Goal: Task Accomplishment & Management: Use online tool/utility

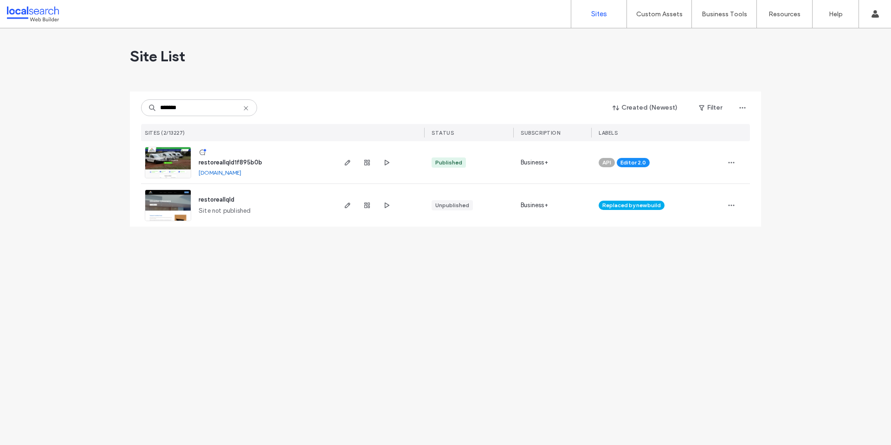
type input "*******"
click at [182, 160] on img at bounding box center [167, 178] width 45 height 63
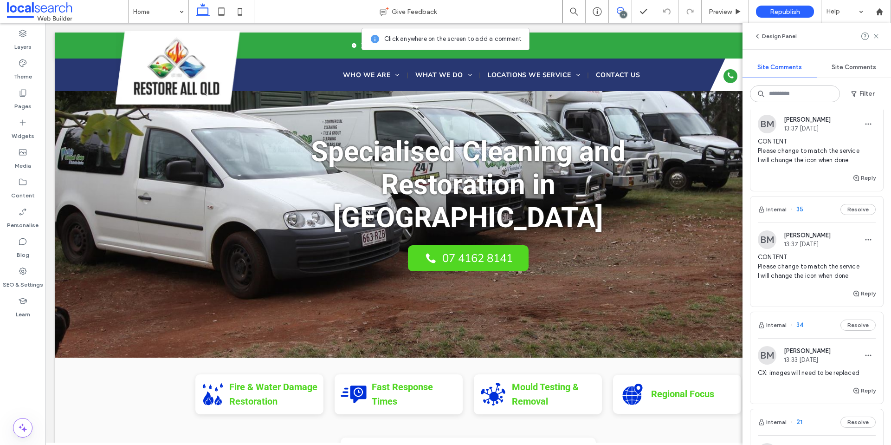
scroll to position [1538, 0]
click at [816, 253] on div "BM [PERSON_NAME] 13:37 [DATE] CONTENT Please change to match the service I will…" at bounding box center [817, 261] width 118 height 58
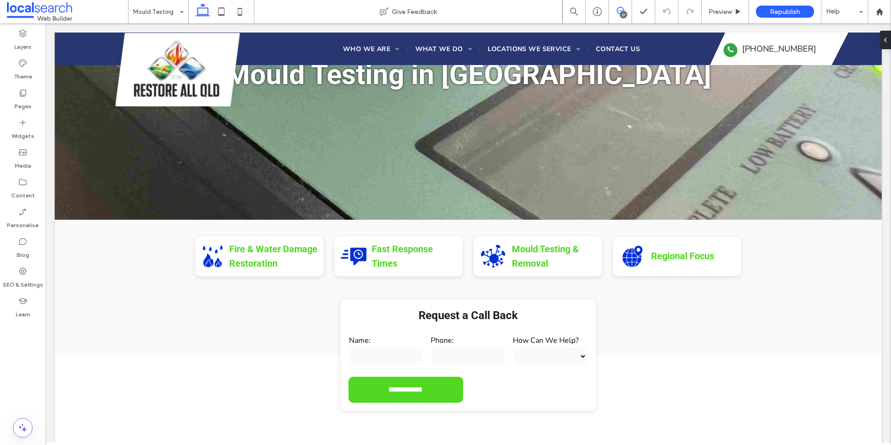
click at [620, 10] on icon at bounding box center [620, 10] width 7 height 7
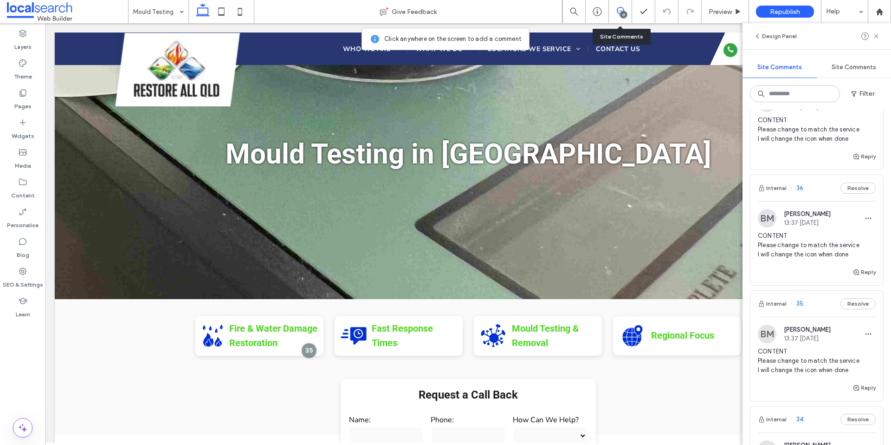
scroll to position [1443, 0]
click at [801, 241] on span "CONTENT Please change to match the service I will change the icon when done" at bounding box center [817, 247] width 118 height 28
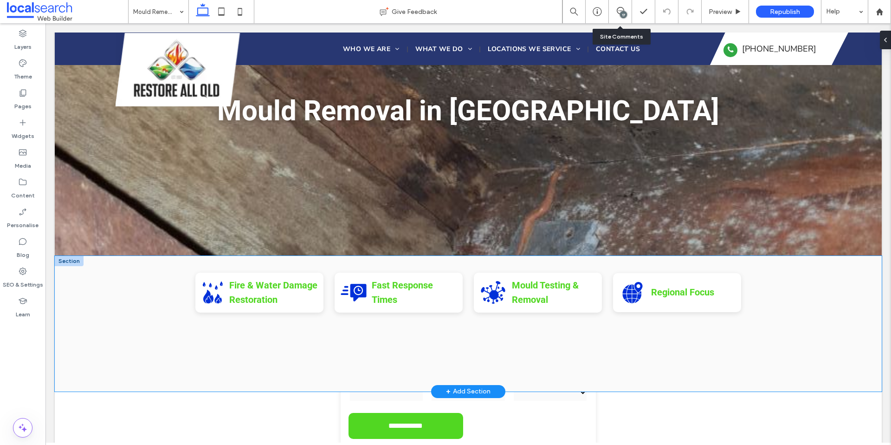
scroll to position [88, 0]
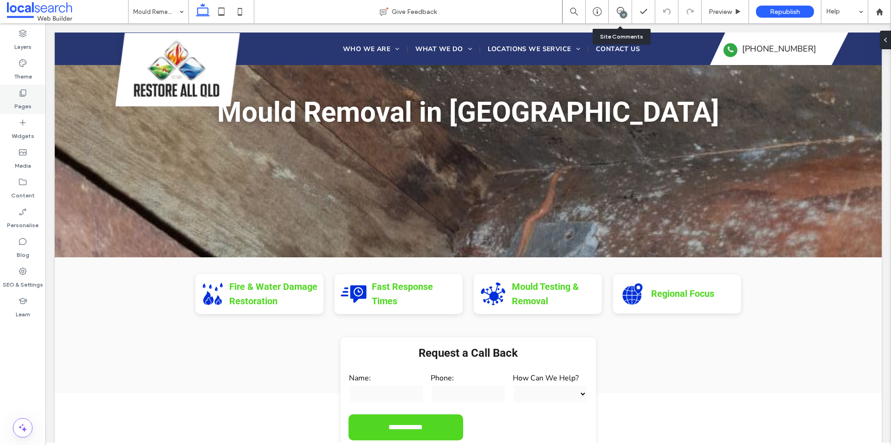
click at [24, 95] on icon at bounding box center [22, 92] width 9 height 9
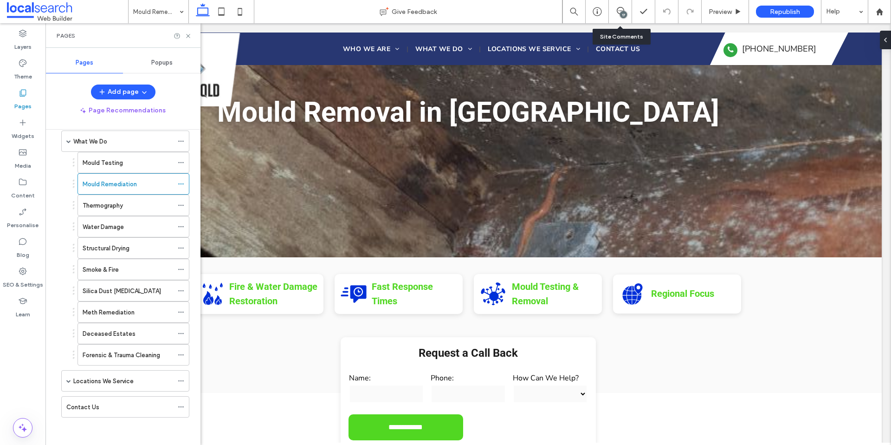
scroll to position [67, 0]
click at [68, 381] on span at bounding box center [68, 380] width 5 height 5
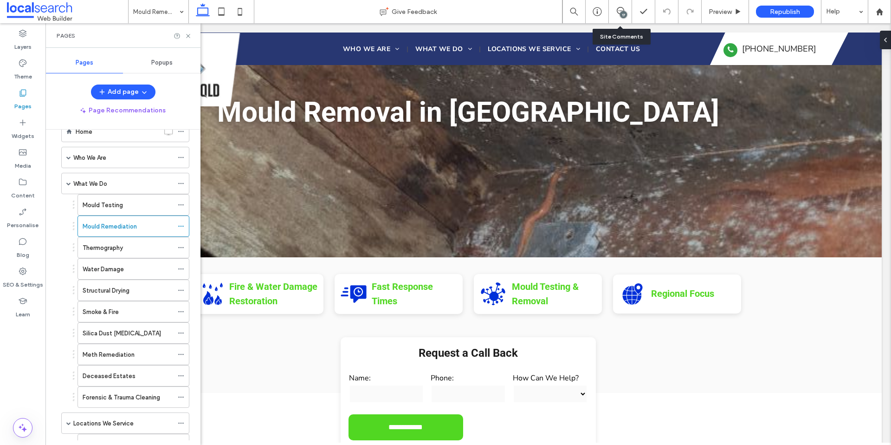
scroll to position [19, 0]
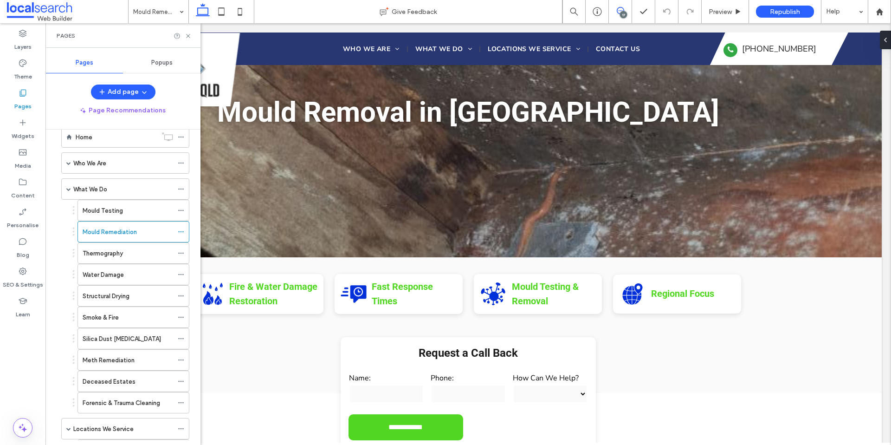
click at [620, 10] on use at bounding box center [620, 10] width 7 height 7
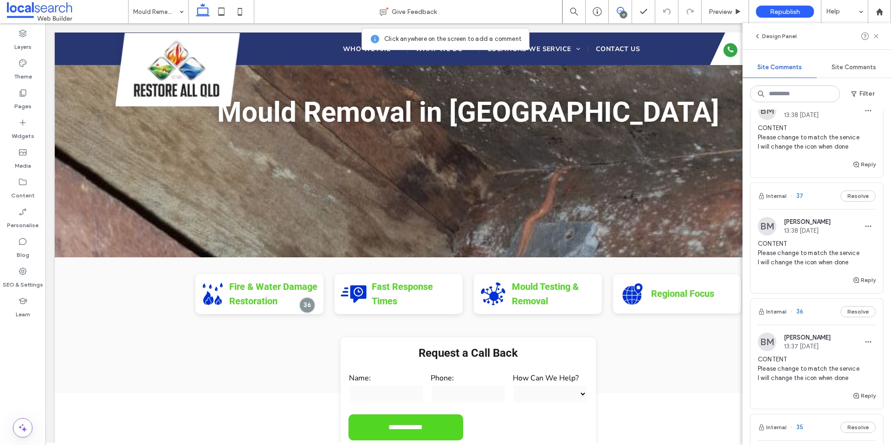
scroll to position [1308, 0]
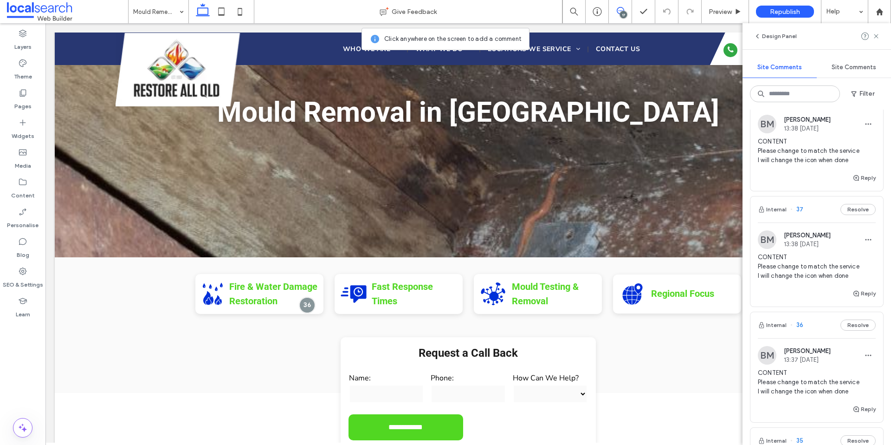
click at [824, 261] on span "CONTENT Please change to match the service I will change the icon when done" at bounding box center [817, 267] width 118 height 28
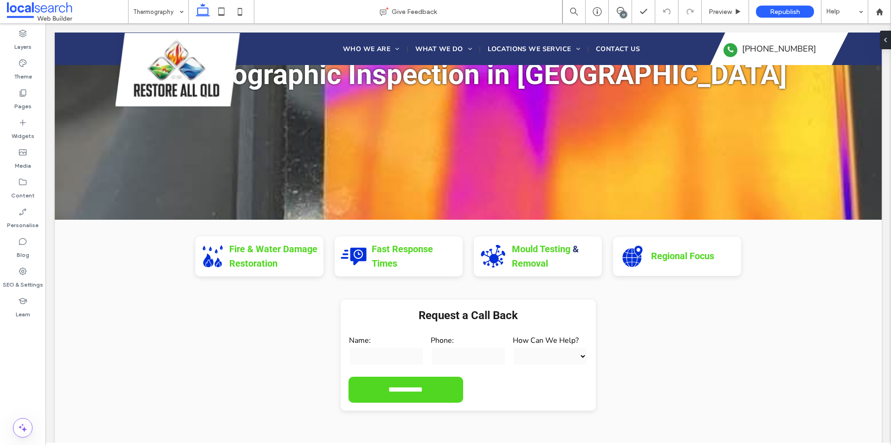
click at [620, 12] on div "17" at bounding box center [623, 14] width 7 height 7
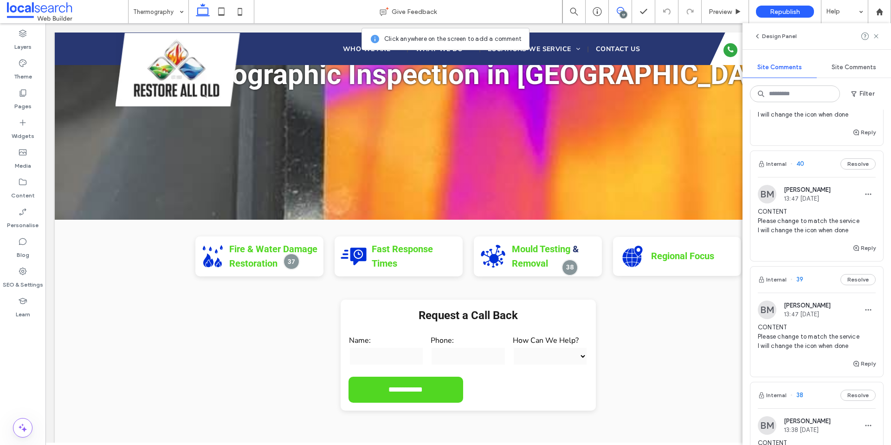
scroll to position [1011, 0]
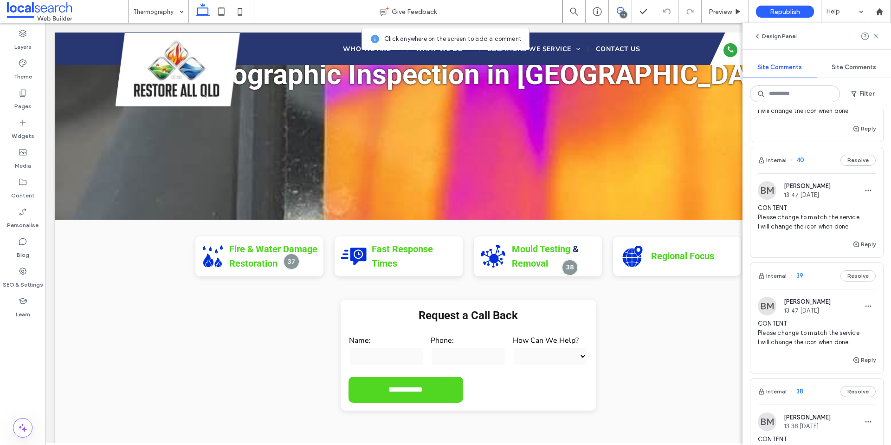
click at [818, 321] on span "CONTENT Please change to match the service I will change the icon when done" at bounding box center [817, 333] width 118 height 28
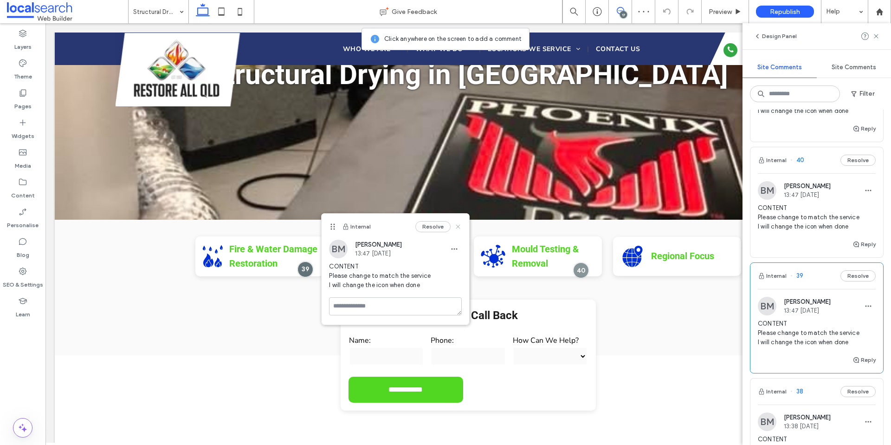
click at [457, 227] on use at bounding box center [458, 227] width 4 height 4
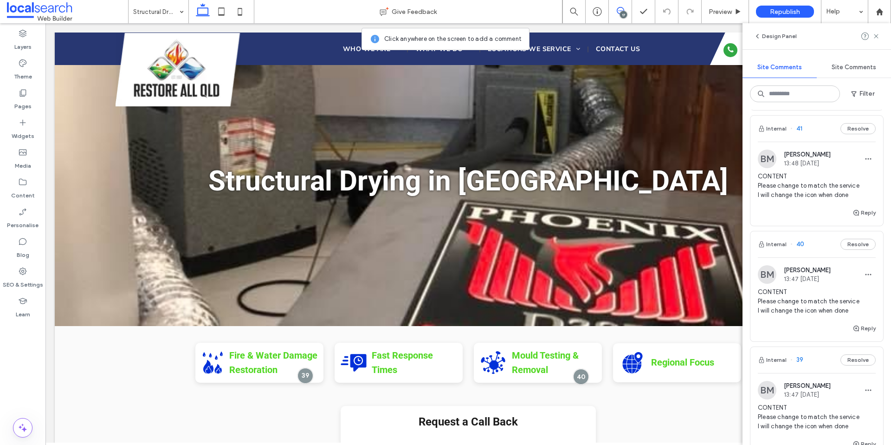
scroll to position [928, 0]
click at [802, 186] on span "CONTENT Please change to match the service I will change the icon when done" at bounding box center [817, 184] width 118 height 28
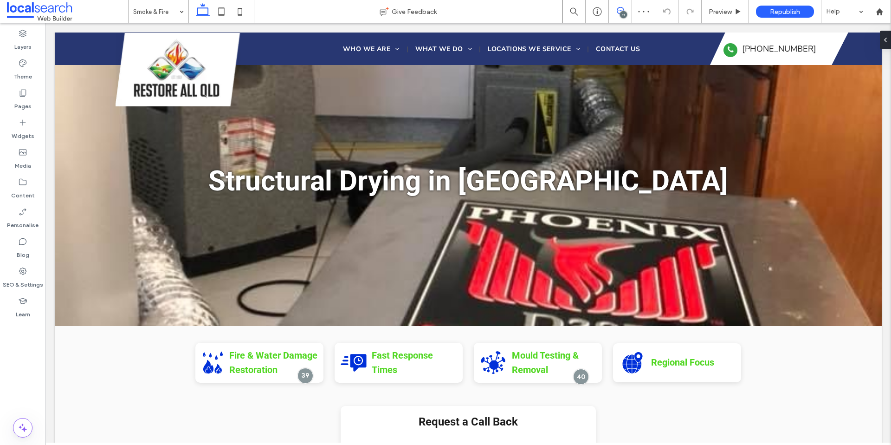
click at [622, 10] on use at bounding box center [620, 10] width 7 height 7
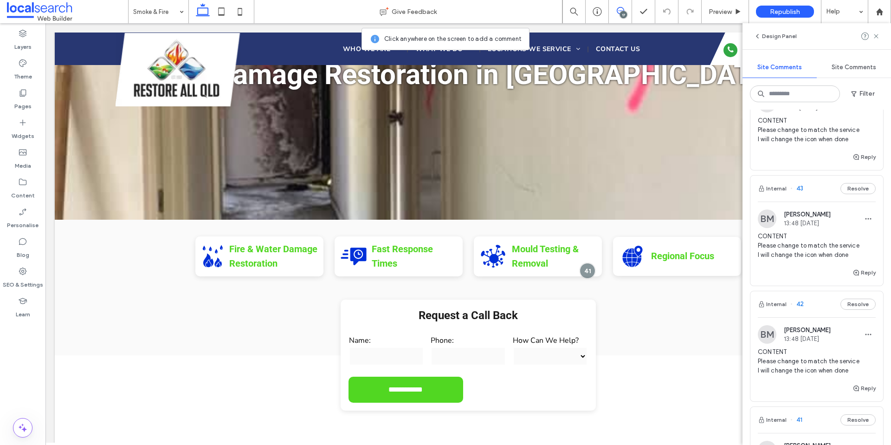
scroll to position [641, 0]
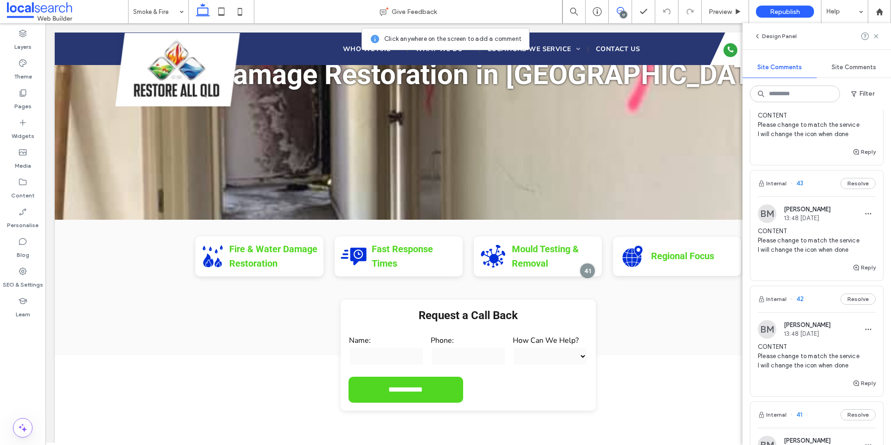
click at [824, 345] on span "CONTENT Please change to match the service I will change the icon when done" at bounding box center [817, 356] width 118 height 28
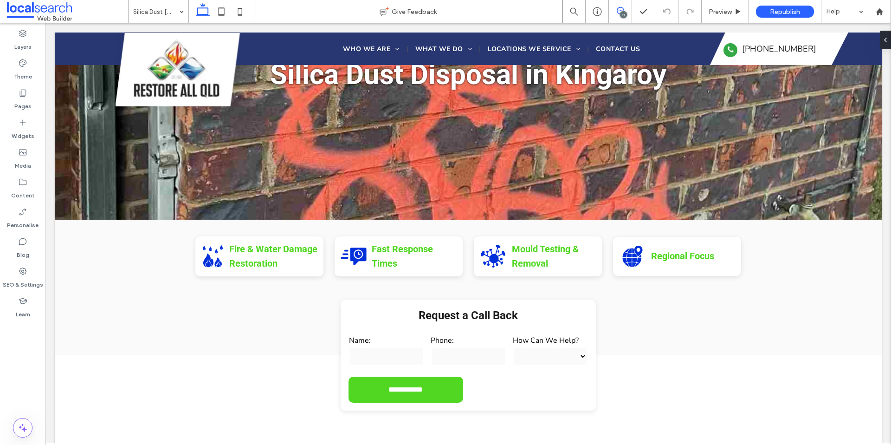
click at [620, 11] on icon at bounding box center [620, 10] width 7 height 7
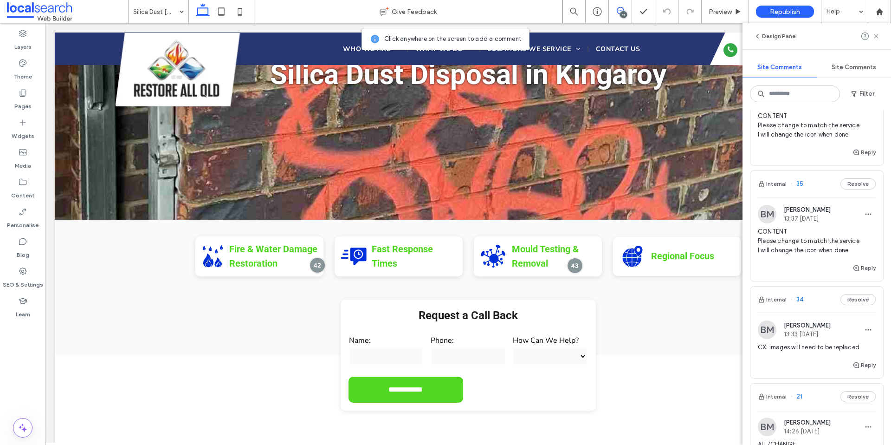
scroll to position [1562, 0]
click at [807, 237] on span "CONTENT Please change to match the service I will change the icon when done" at bounding box center [817, 244] width 118 height 28
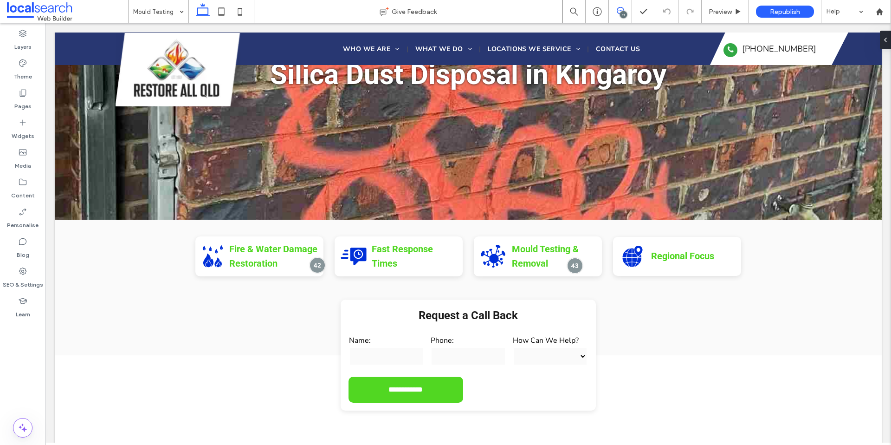
click at [619, 11] on icon at bounding box center [620, 10] width 7 height 7
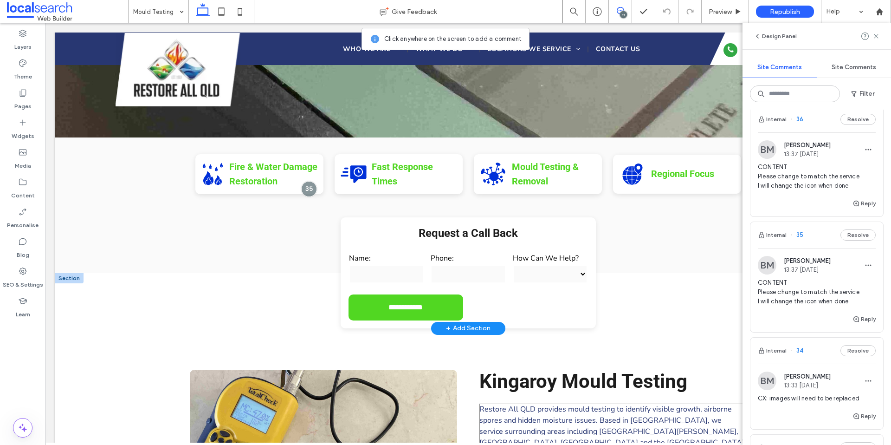
scroll to position [206, 0]
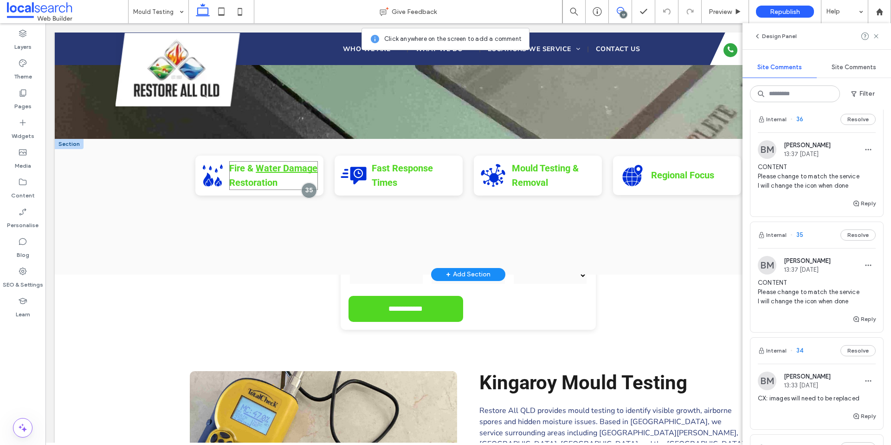
click at [256, 169] on strong "Water Damage" at bounding box center [287, 167] width 62 height 11
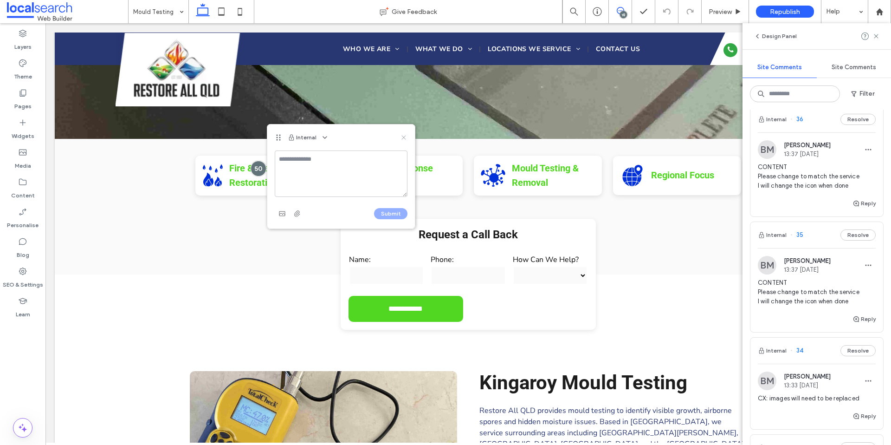
click at [405, 137] on icon at bounding box center [403, 137] width 7 height 7
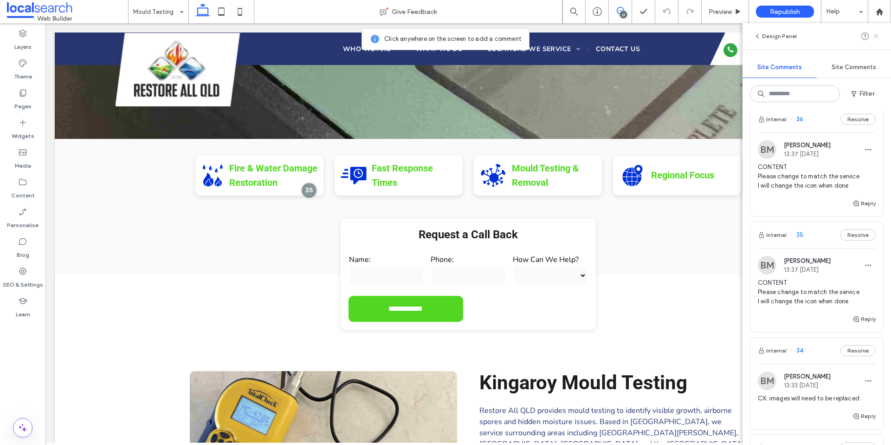
click at [876, 36] on use at bounding box center [876, 36] width 4 height 4
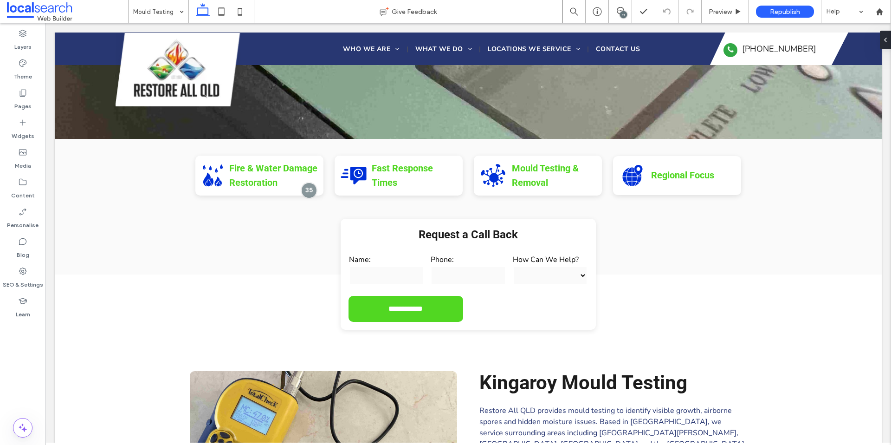
scroll to position [0, 0]
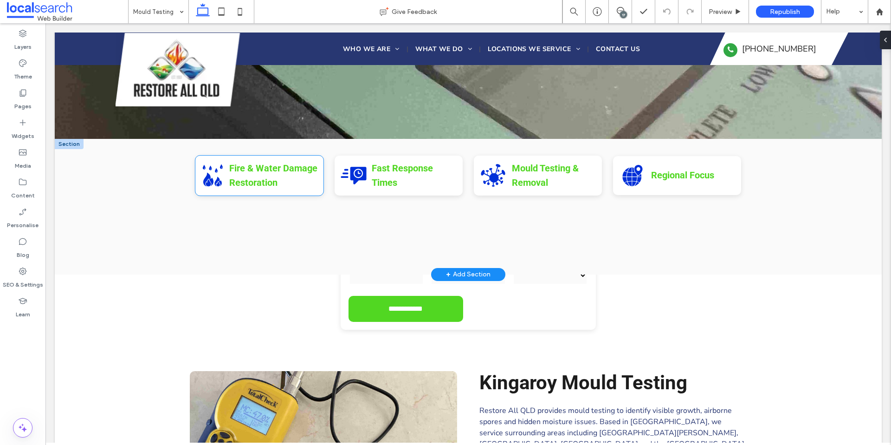
click at [259, 182] on strong "Restoration" at bounding box center [253, 182] width 48 height 11
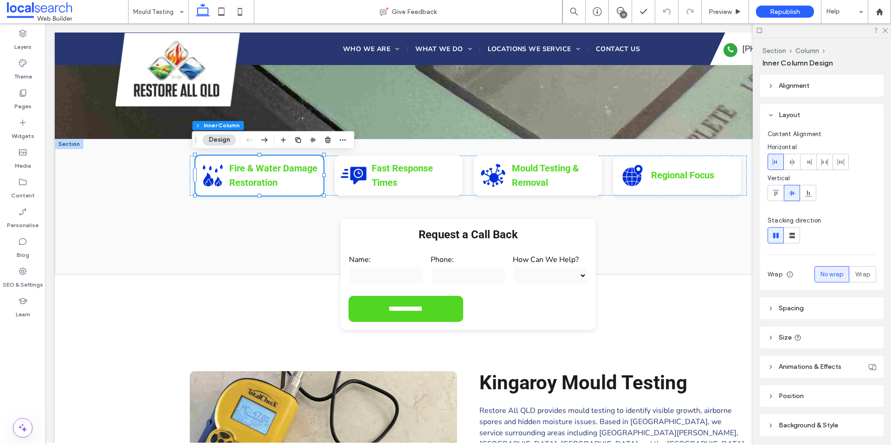
click at [885, 33] on div at bounding box center [822, 30] width 138 height 14
click at [883, 31] on icon at bounding box center [885, 30] width 6 height 6
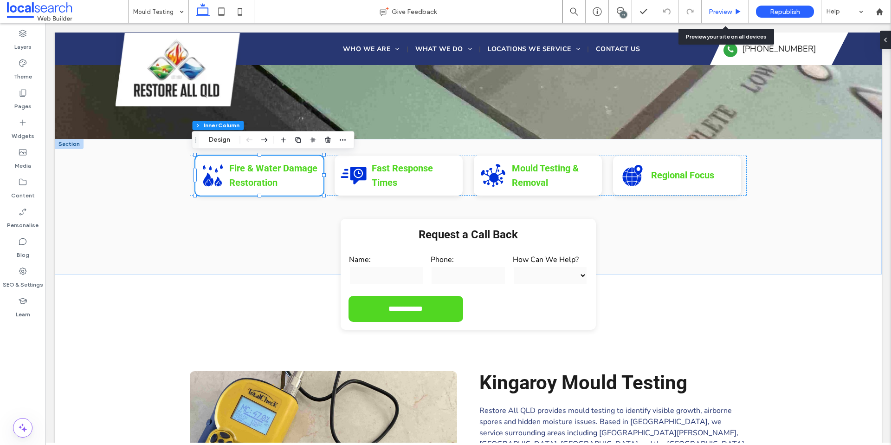
click at [721, 9] on span "Preview" at bounding box center [720, 12] width 23 height 8
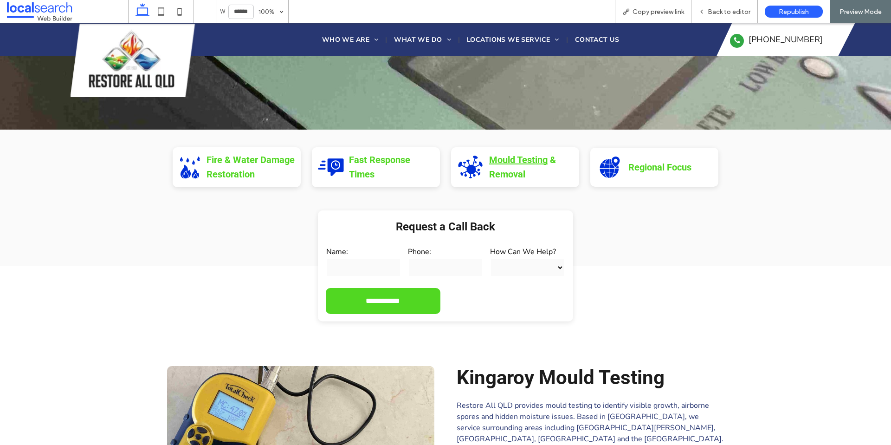
click at [509, 162] on strong "Mould Testing" at bounding box center [518, 159] width 58 height 11
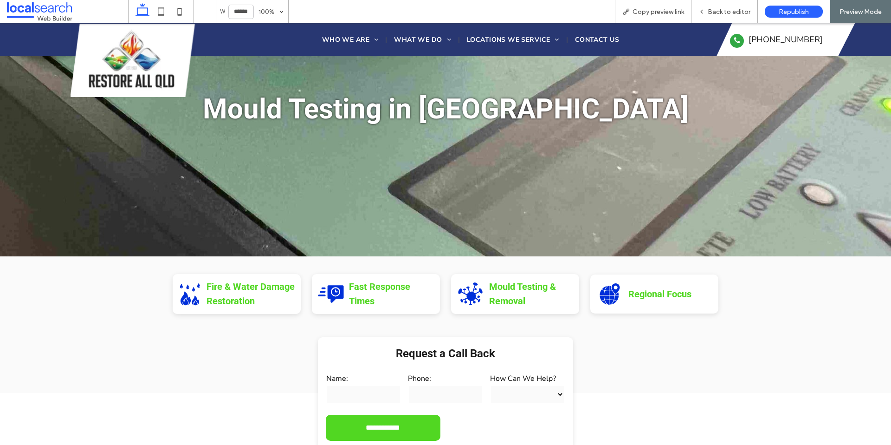
scroll to position [81, 0]
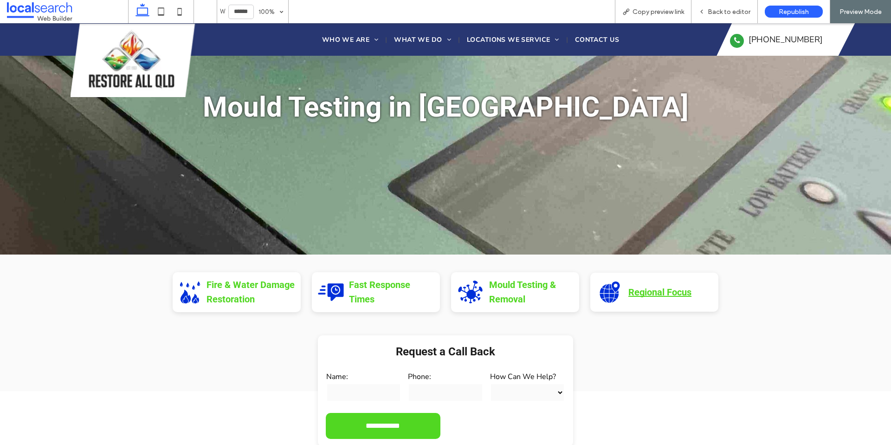
click at [642, 292] on strong "Regional Focus" at bounding box center [660, 291] width 63 height 11
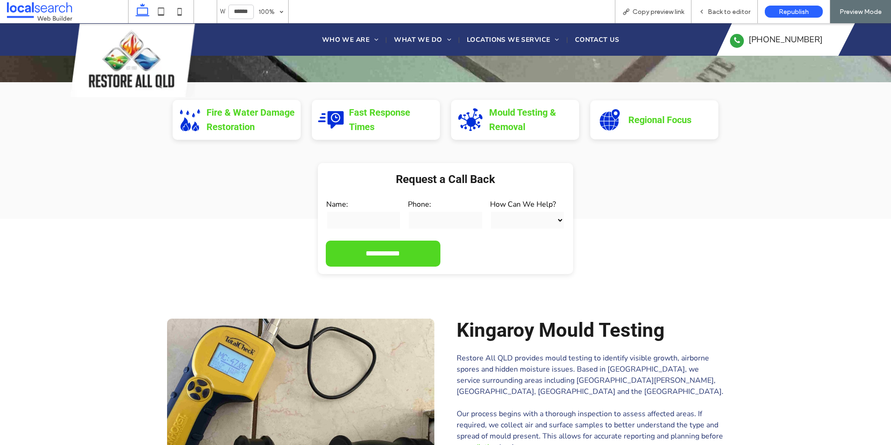
scroll to position [202, 0]
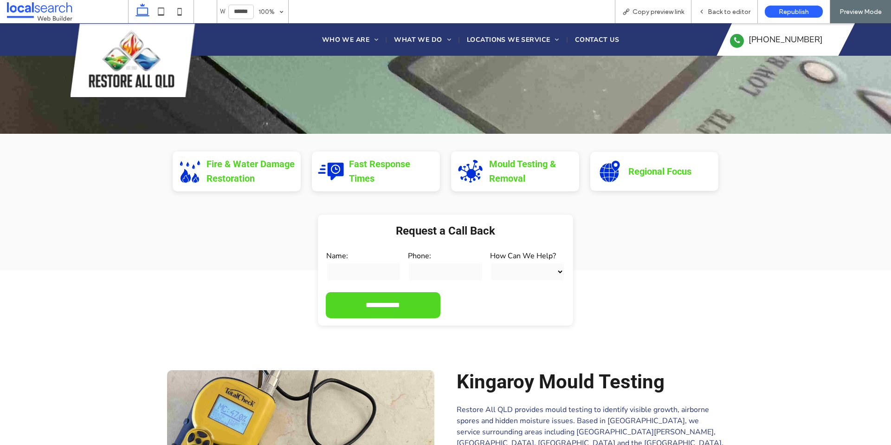
click at [253, 179] on p "Fire & Water Damage Restoration" at bounding box center [251, 171] width 89 height 29
click at [250, 176] on strong "Restoration" at bounding box center [231, 178] width 48 height 11
click at [244, 171] on p "Fire & Water Damage Restoration" at bounding box center [251, 171] width 89 height 29
click at [240, 169] on p "Fire & Water Damage Restoration" at bounding box center [251, 171] width 89 height 29
click at [216, 163] on strong "Fire" at bounding box center [215, 163] width 16 height 11
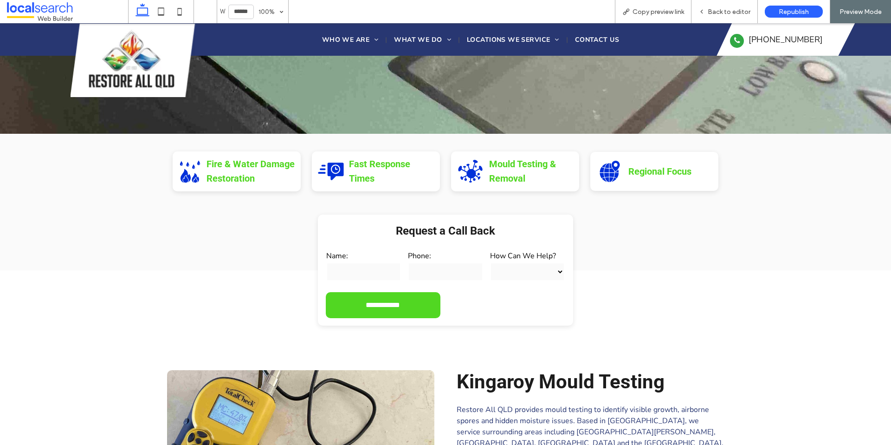
click at [262, 177] on p "Fire & Water Damage Restoration" at bounding box center [251, 171] width 89 height 29
click at [224, 179] on strong "Restoration" at bounding box center [231, 178] width 48 height 11
click at [224, 178] on strong "Restoration" at bounding box center [231, 178] width 48 height 11
click at [224, 177] on strong "Restoration" at bounding box center [231, 178] width 48 height 11
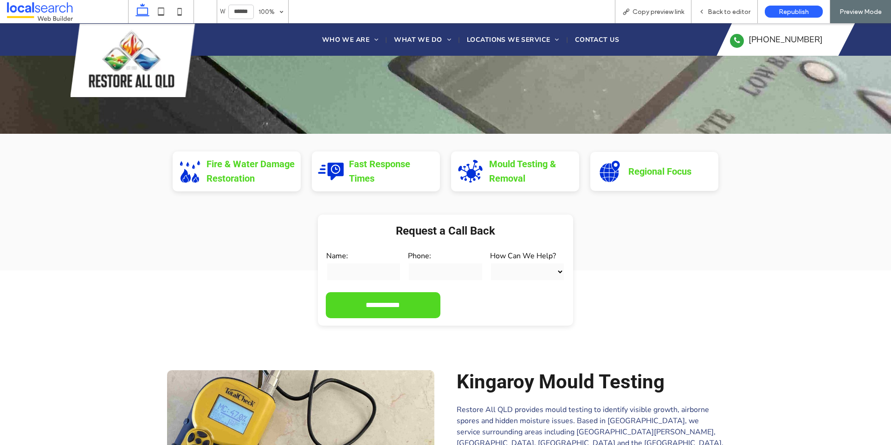
click at [249, 177] on strong "Restoration" at bounding box center [231, 178] width 48 height 11
click at [237, 177] on strong "Restoration" at bounding box center [231, 178] width 48 height 11
click at [230, 174] on strong "Restoration" at bounding box center [231, 178] width 48 height 11
click at [734, 13] on span "Back to editor" at bounding box center [729, 12] width 43 height 8
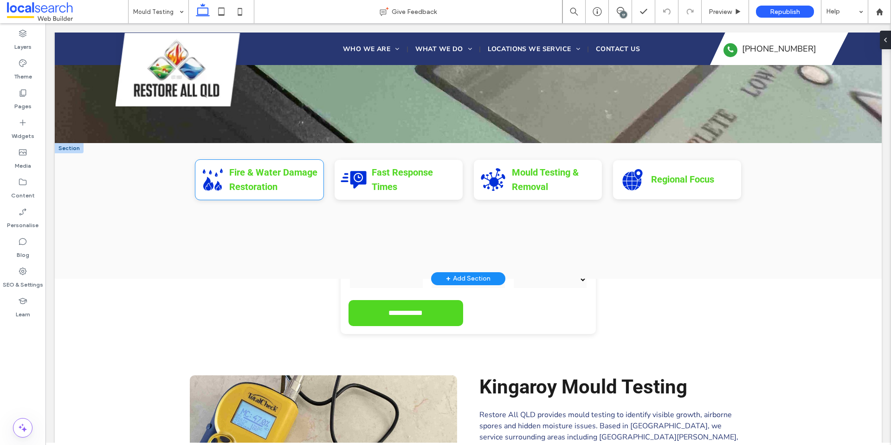
click at [247, 186] on strong "Restoration" at bounding box center [253, 186] width 48 height 11
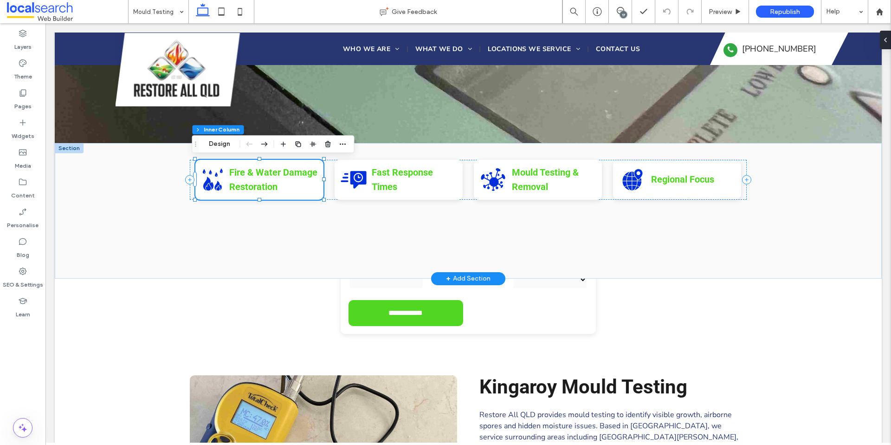
click at [247, 186] on strong "Restoration" at bounding box center [253, 186] width 48 height 11
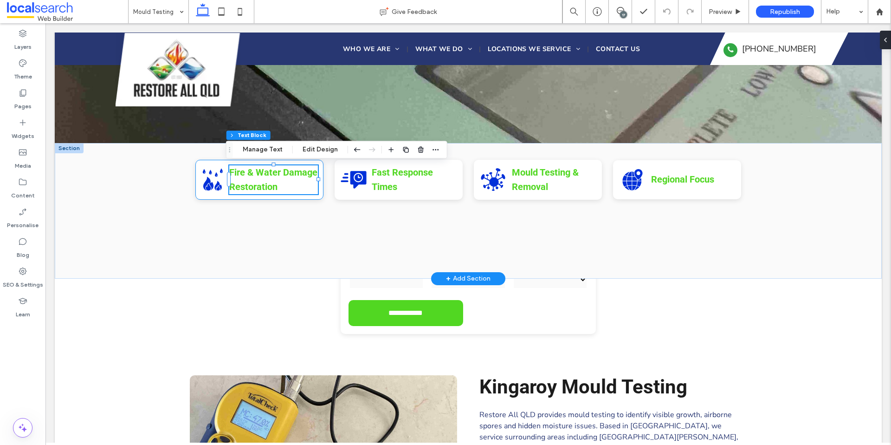
click at [276, 185] on p "Fire & Water Damage Restoration" at bounding box center [273, 179] width 89 height 29
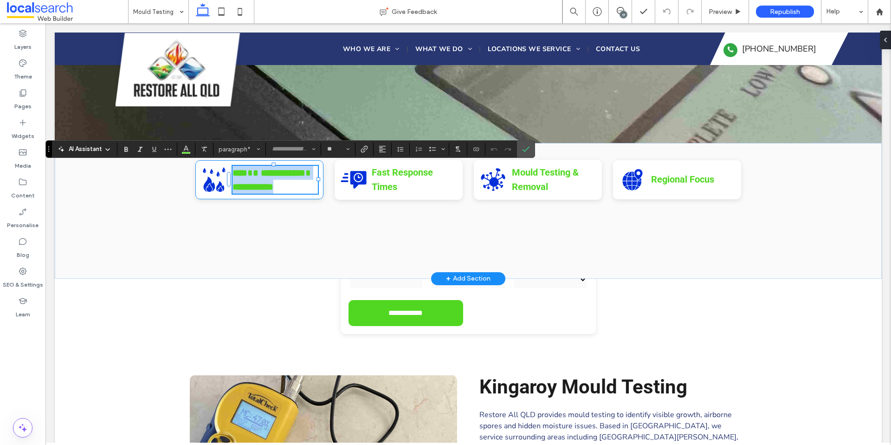
type input "******"
click at [275, 185] on p "**********" at bounding box center [276, 180] width 86 height 28
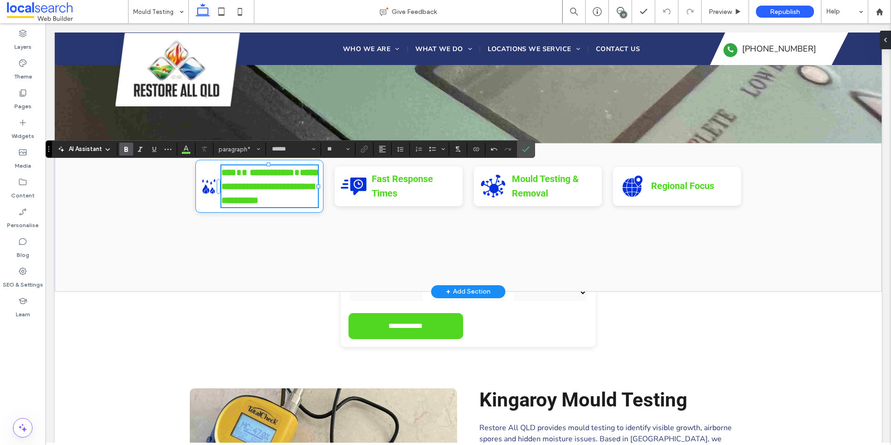
click at [282, 191] on strong "**********" at bounding box center [269, 186] width 97 height 37
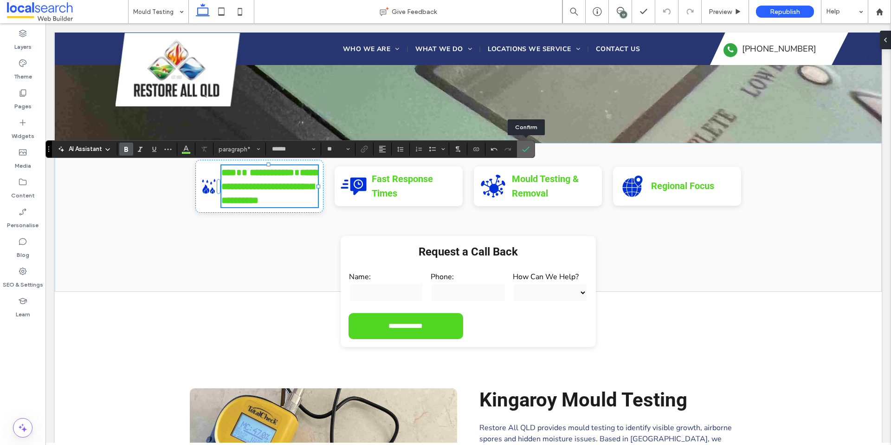
click at [523, 148] on icon "Confirm" at bounding box center [525, 148] width 7 height 7
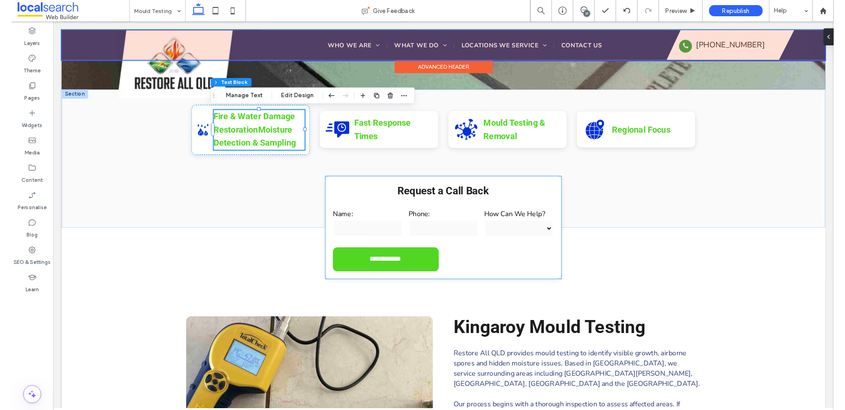
scroll to position [246, 0]
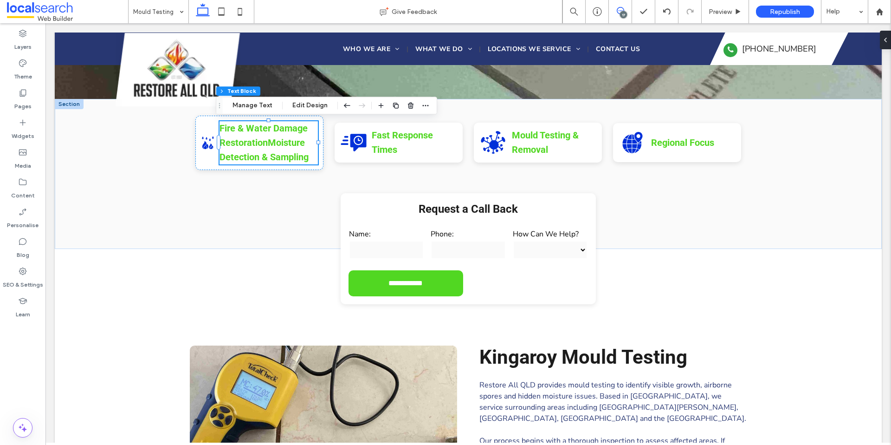
click at [620, 7] on icon at bounding box center [620, 10] width 7 height 7
